Goal: Feedback & Contribution: Leave review/rating

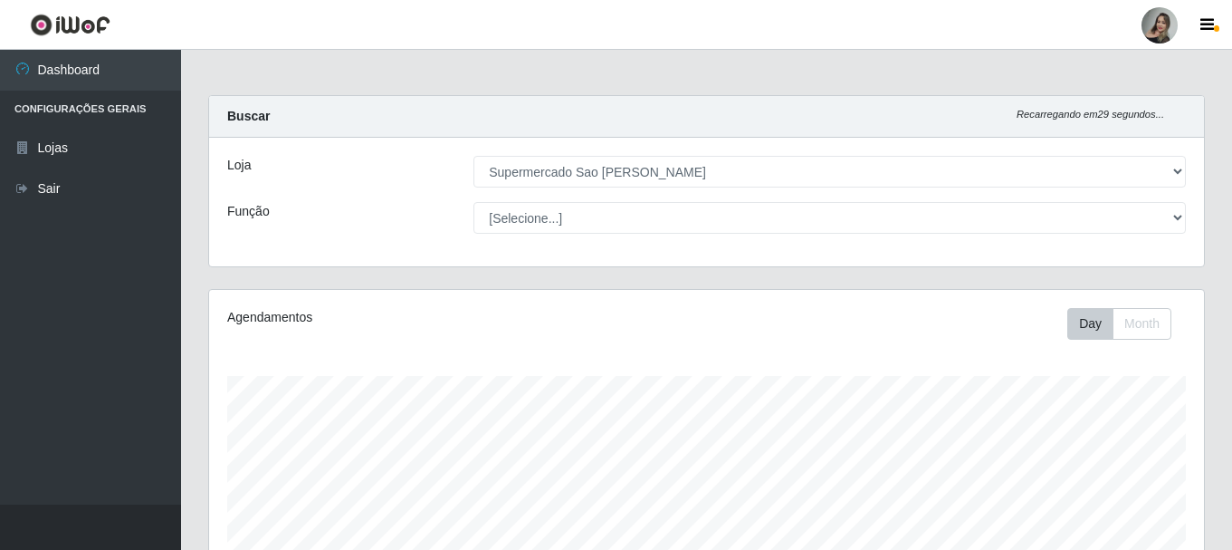
select select "383"
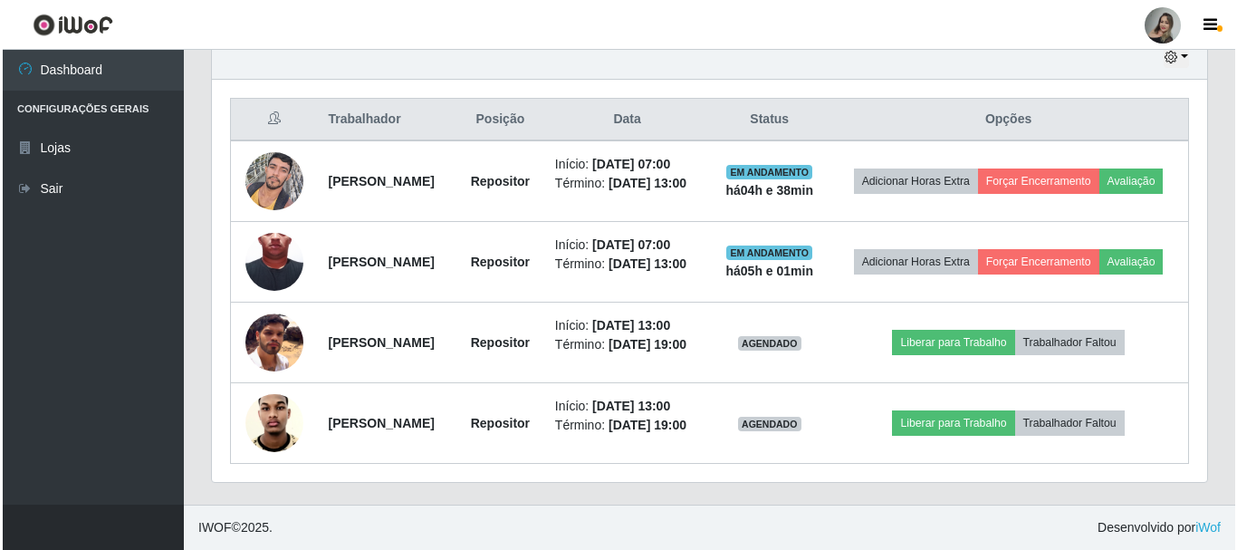
scroll to position [697, 0]
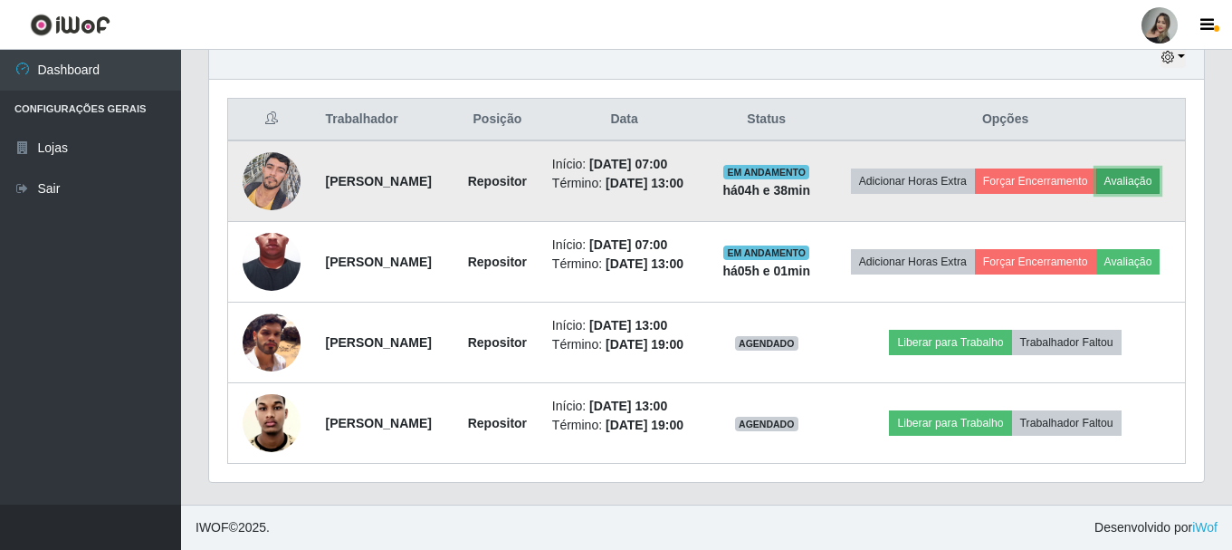
click at [1096, 168] on button "Avaliação" at bounding box center [1128, 180] width 64 height 25
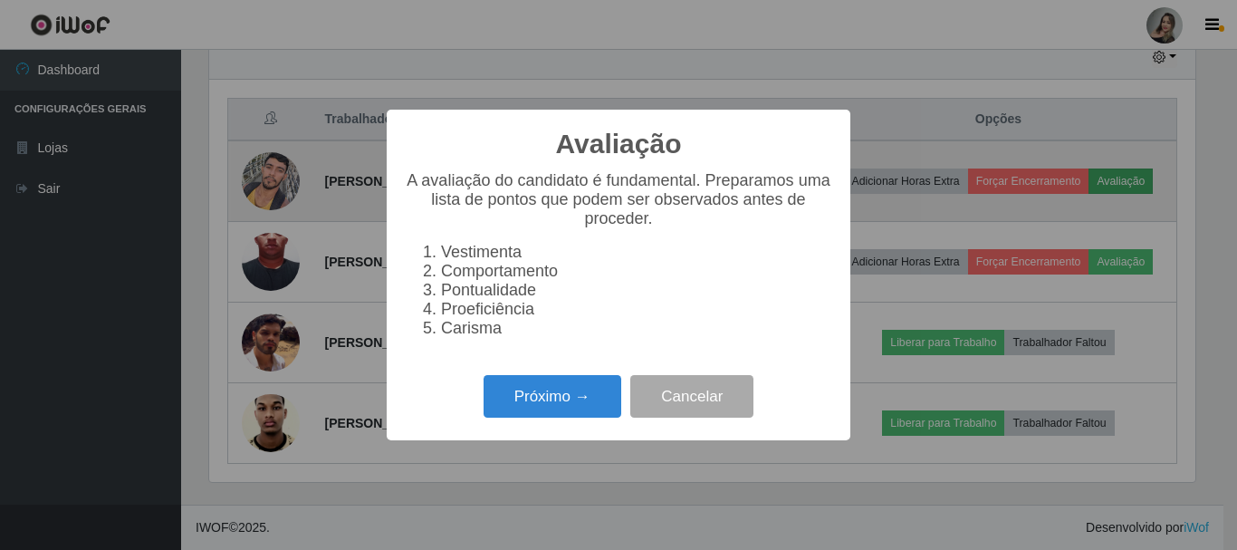
scroll to position [376, 986]
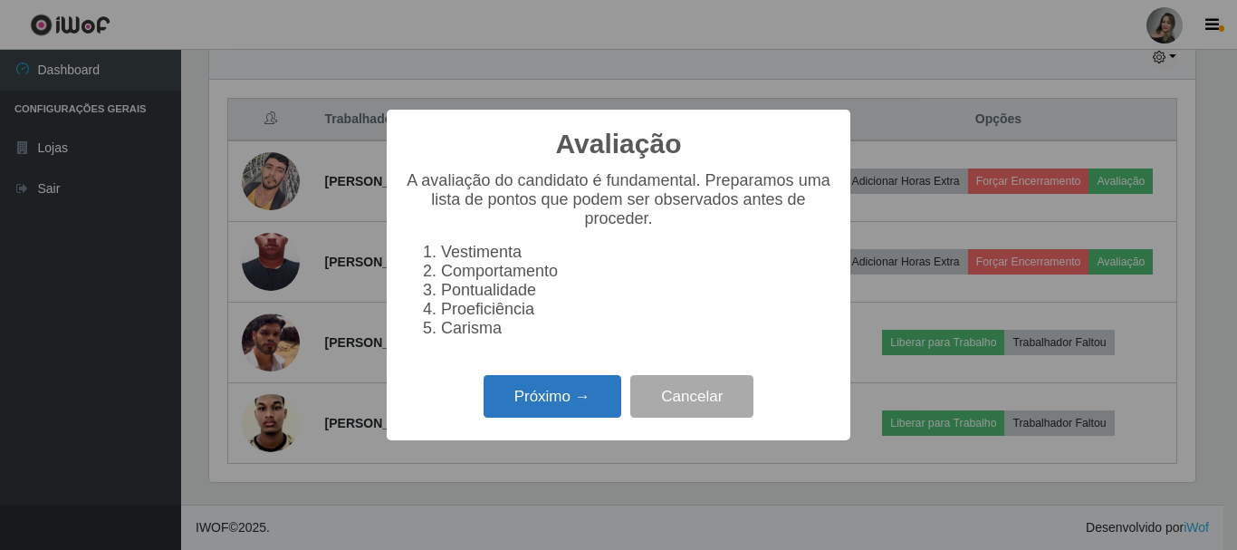
click at [546, 405] on button "Próximo →" at bounding box center [553, 396] width 138 height 43
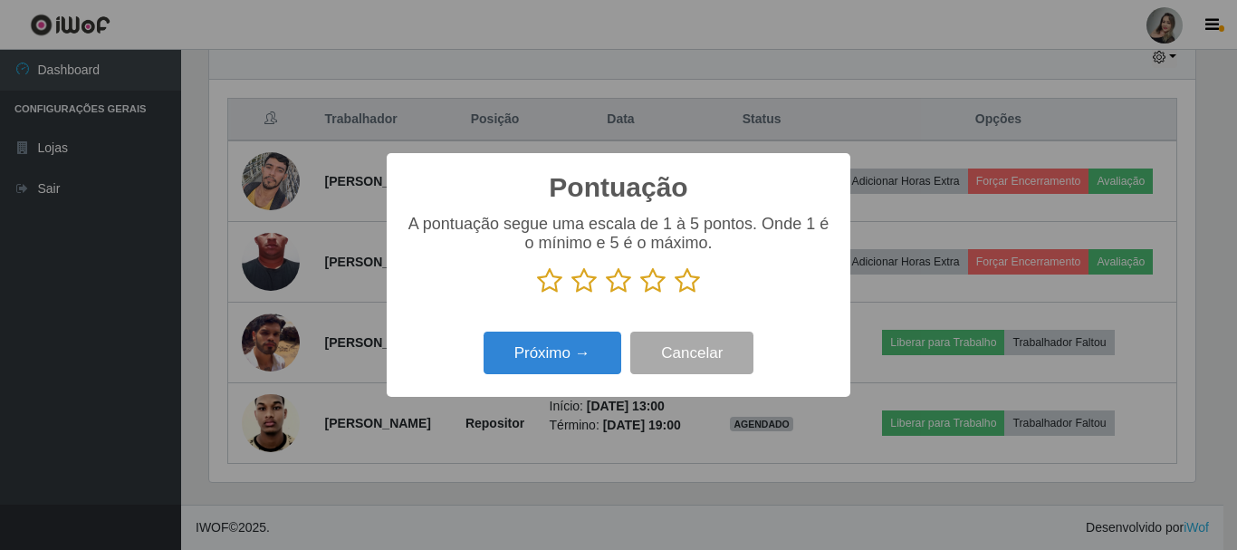
click at [591, 284] on icon at bounding box center [583, 280] width 25 height 27
click at [571, 294] on input "radio" at bounding box center [571, 294] width 0 height 0
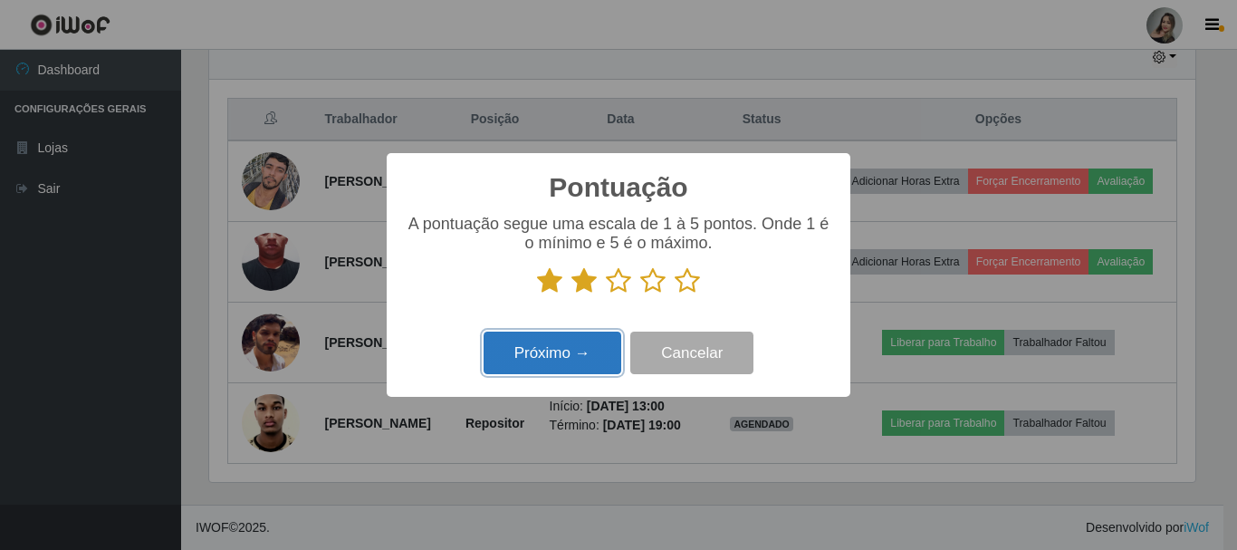
click at [588, 361] on button "Próximo →" at bounding box center [553, 352] width 138 height 43
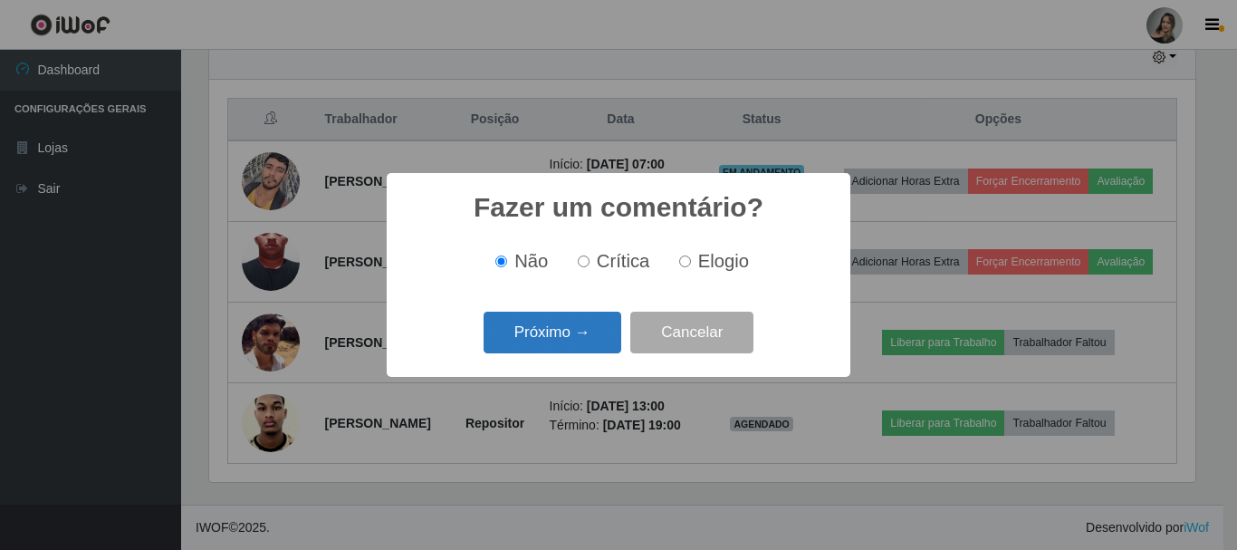
click at [589, 350] on button "Próximo →" at bounding box center [553, 332] width 138 height 43
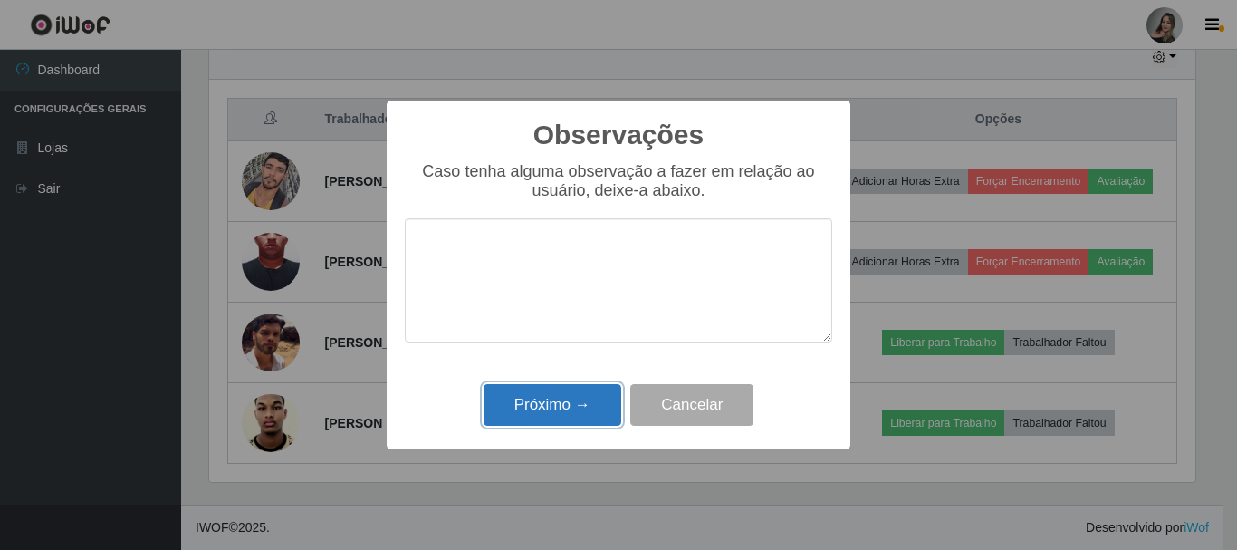
click at [591, 400] on button "Próximo →" at bounding box center [553, 405] width 138 height 43
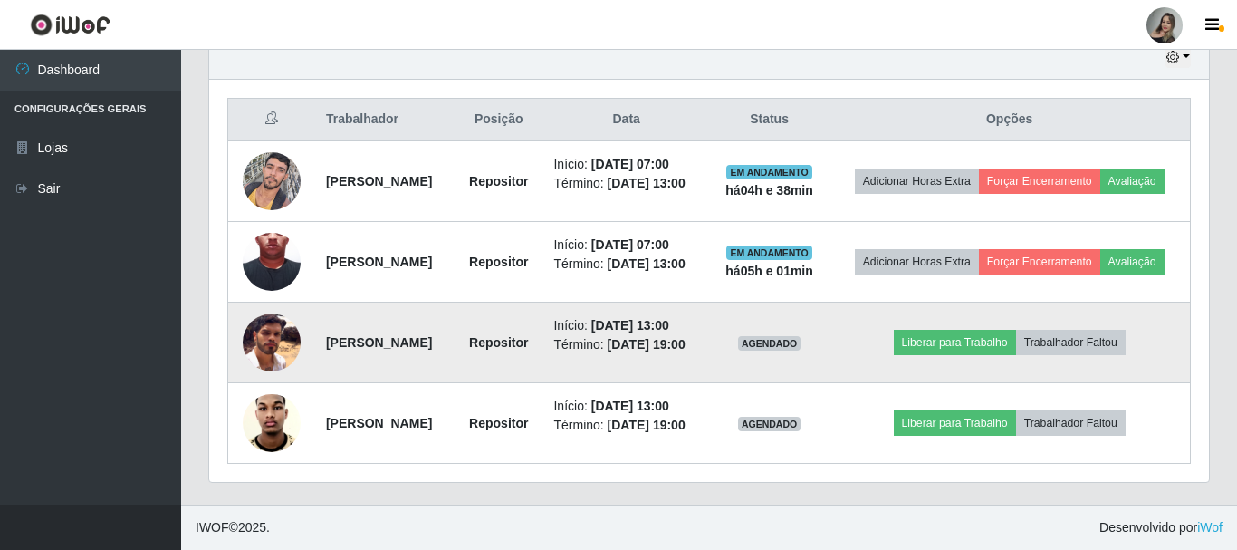
scroll to position [376, 995]
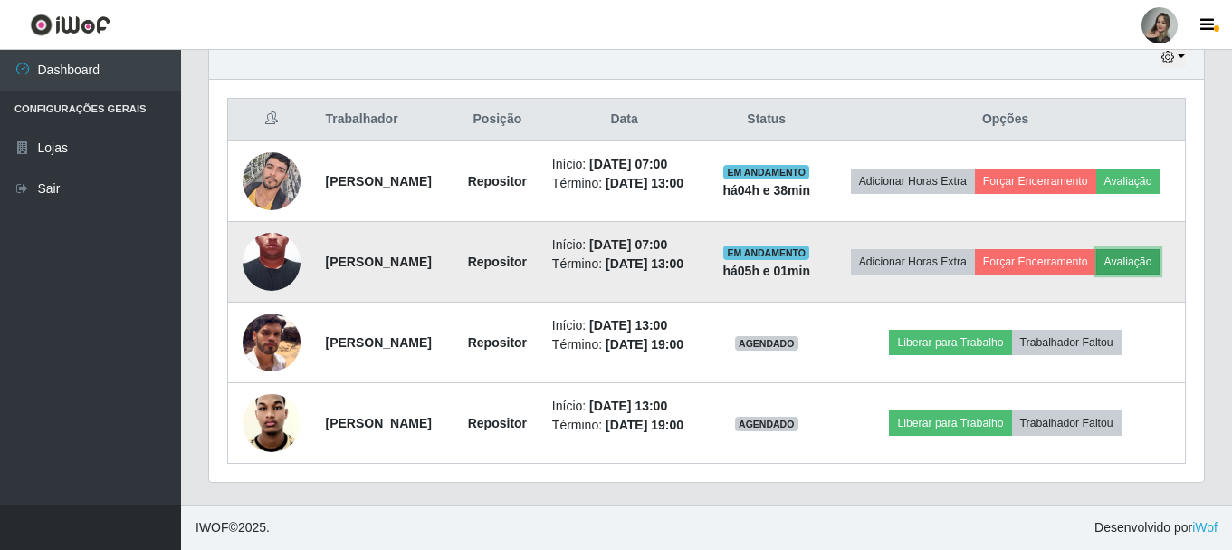
click at [1096, 256] on button "Avaliação" at bounding box center [1128, 261] width 64 height 25
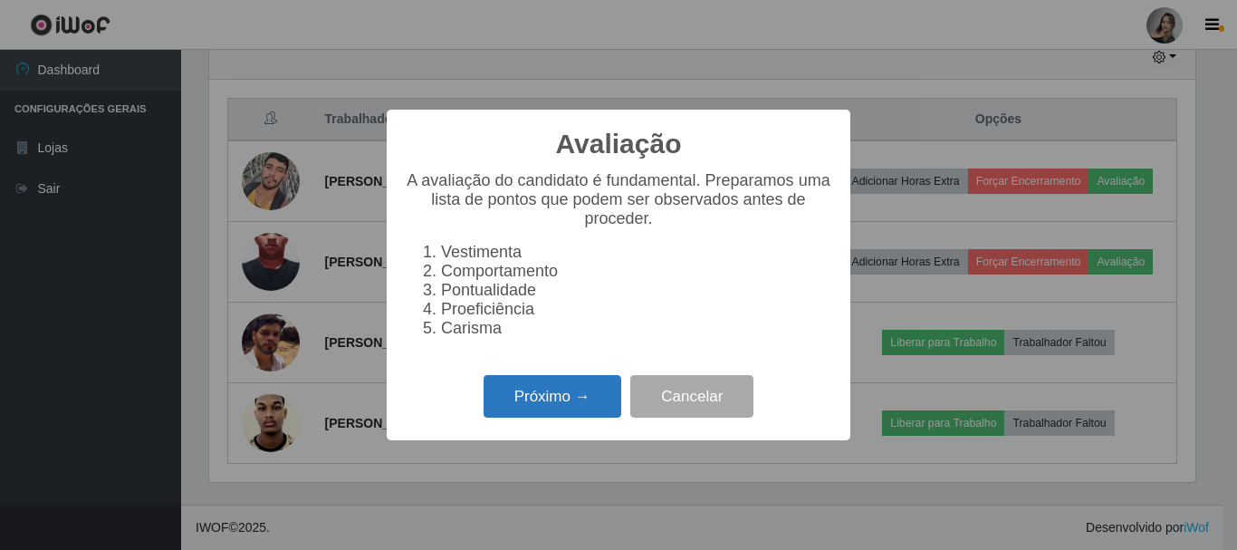
click at [551, 405] on button "Próximo →" at bounding box center [553, 396] width 138 height 43
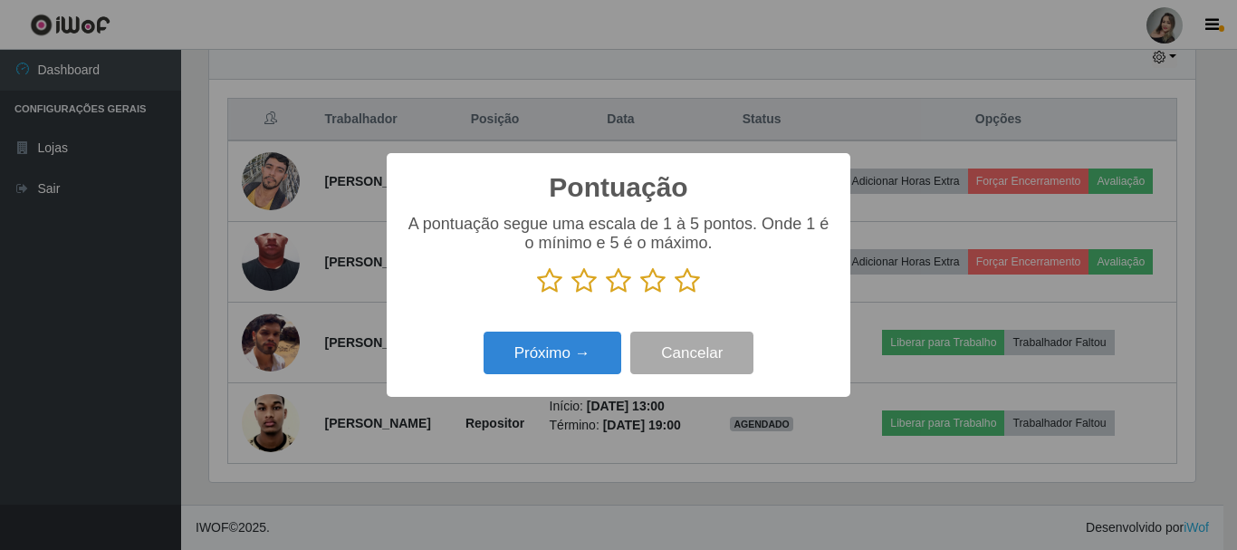
click at [623, 282] on icon at bounding box center [618, 280] width 25 height 27
click at [606, 294] on input "radio" at bounding box center [606, 294] width 0 height 0
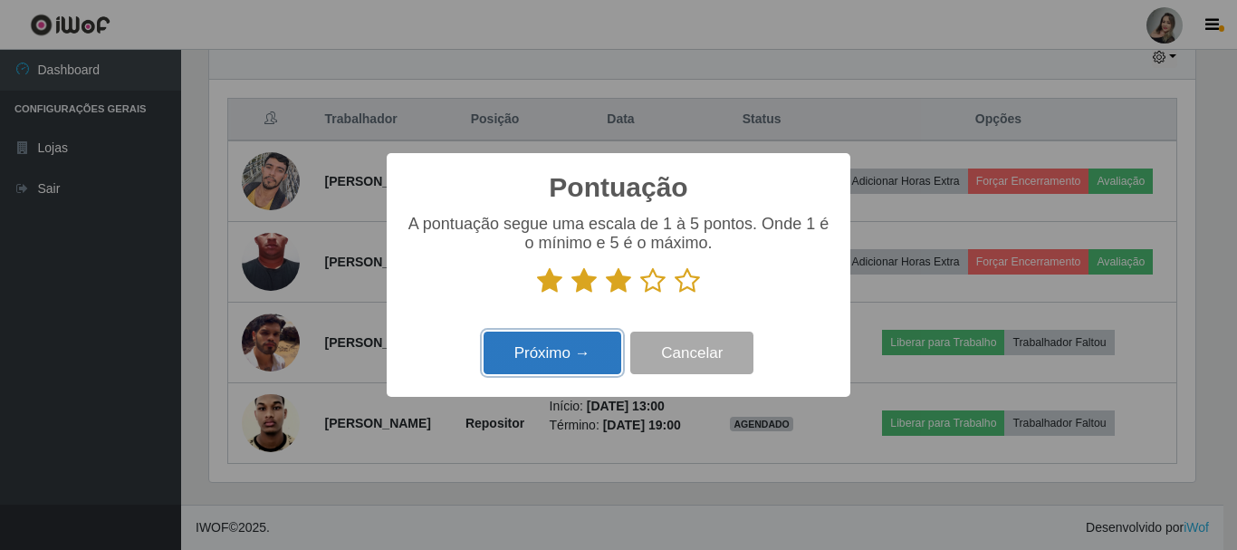
click at [567, 356] on button "Próximo →" at bounding box center [553, 352] width 138 height 43
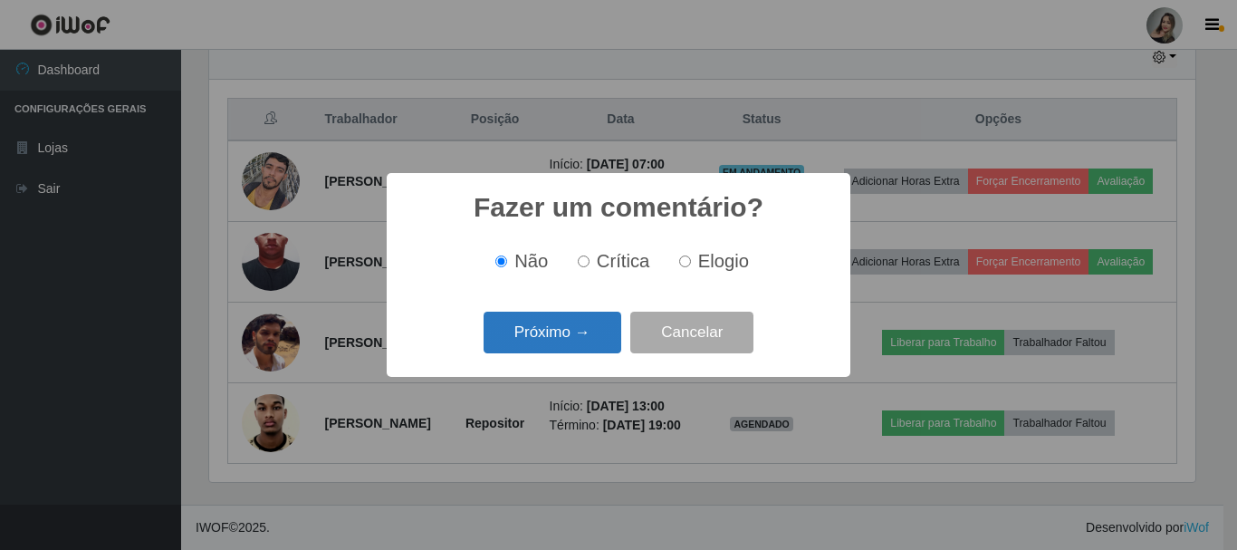
click at [570, 342] on button "Próximo →" at bounding box center [553, 332] width 138 height 43
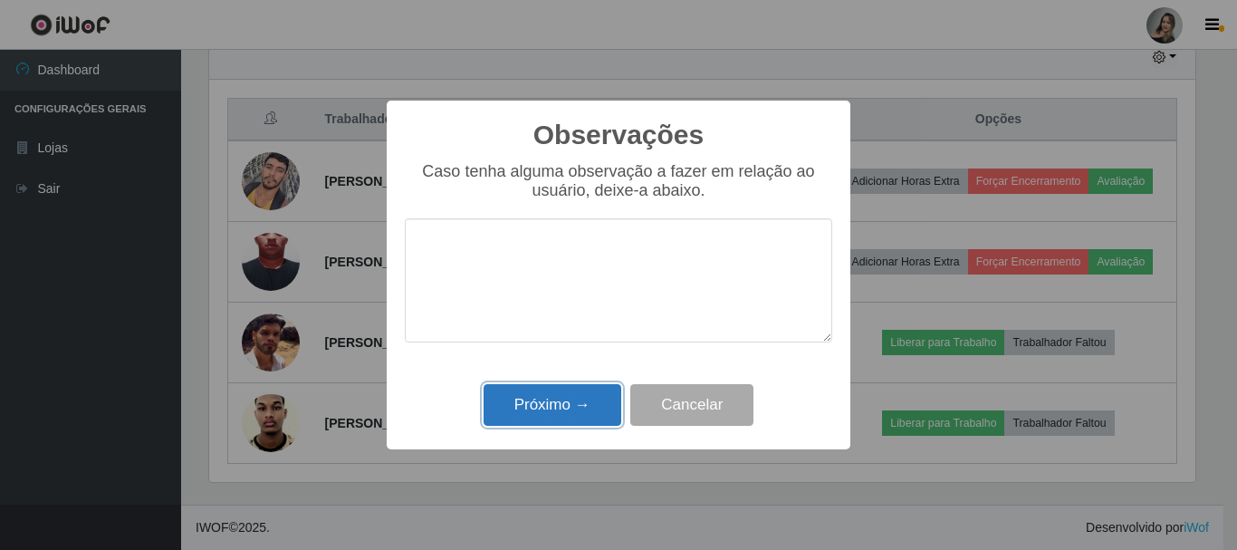
click at [578, 401] on button "Próximo →" at bounding box center [553, 405] width 138 height 43
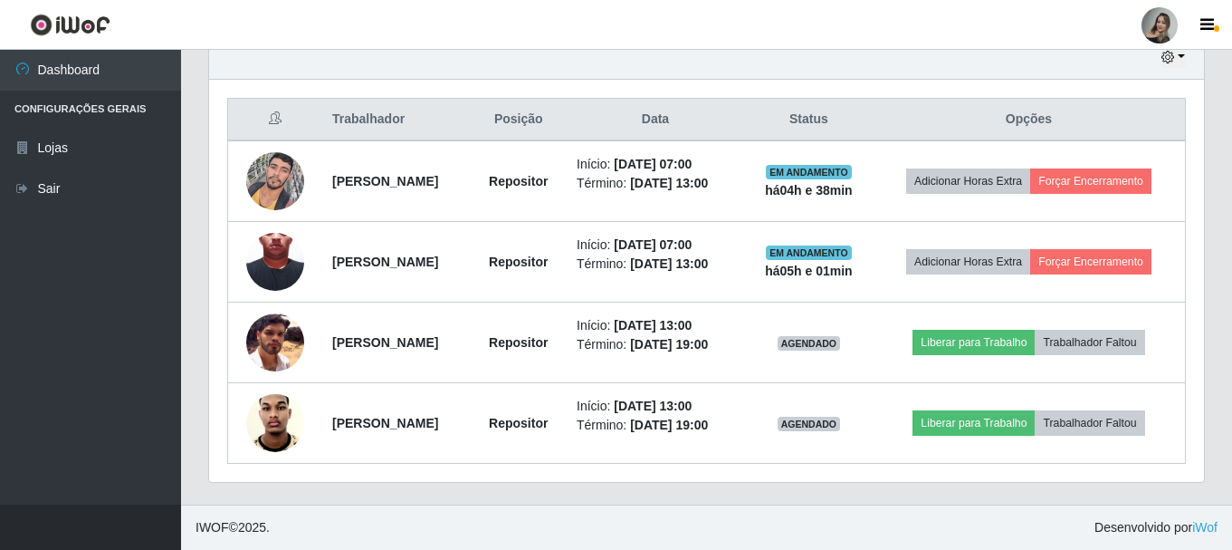
scroll to position [653, 0]
